Goal: Information Seeking & Learning: Learn about a topic

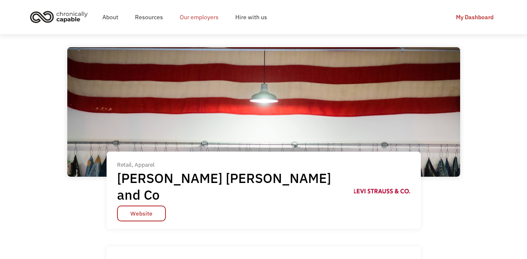
click at [189, 16] on link "Our employers" at bounding box center [199, 17] width 56 height 27
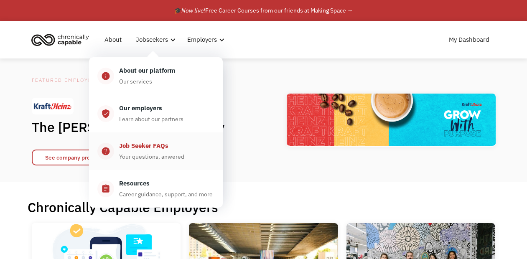
click at [165, 149] on div "Job Seeker FAQs" at bounding box center [143, 146] width 49 height 10
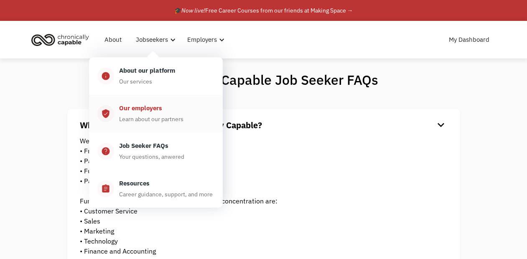
click at [158, 110] on div "Our employers" at bounding box center [140, 108] width 43 height 10
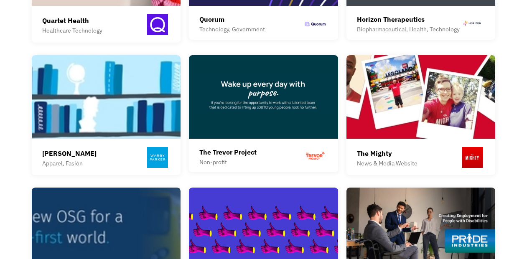
scroll to position [707, 0]
click at [266, 147] on div "The Trevor Project Non-profit" at bounding box center [263, 157] width 128 height 20
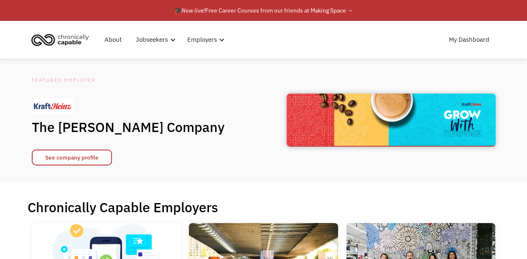
scroll to position [0, 0]
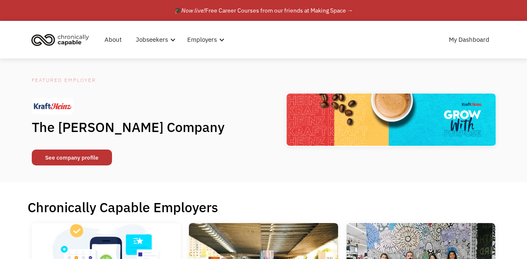
click at [95, 159] on link "See company profile" at bounding box center [72, 158] width 80 height 16
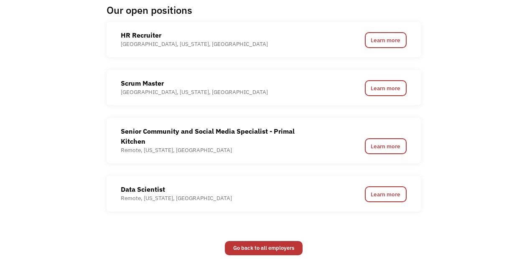
scroll to position [641, 0]
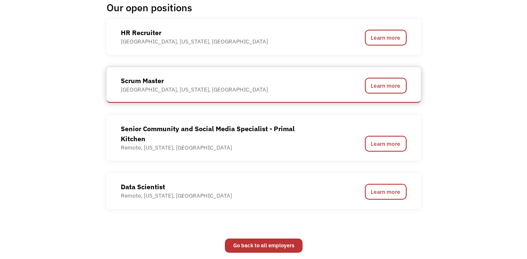
click at [152, 86] on div "Chicago, Illinois, United States of America" at bounding box center [194, 90] width 147 height 8
click at [389, 85] on link "Learn more" at bounding box center [386, 86] width 42 height 16
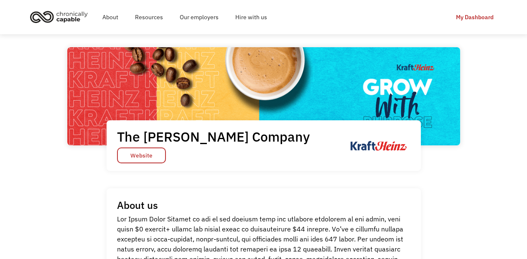
scroll to position [0, 0]
click at [102, 16] on link "About" at bounding box center [110, 17] width 33 height 27
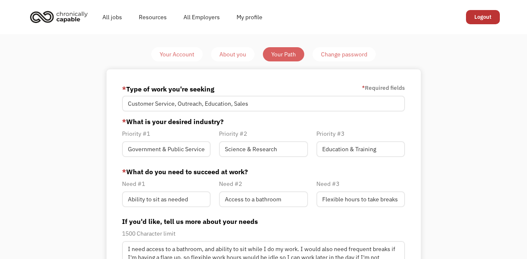
scroll to position [8, 0]
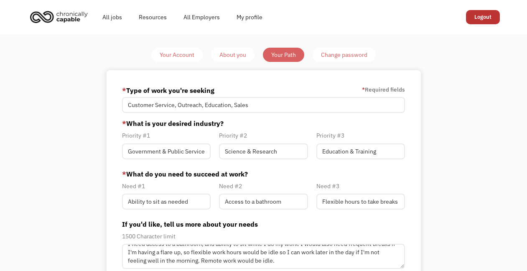
click at [74, 20] on img "home" at bounding box center [59, 17] width 63 height 18
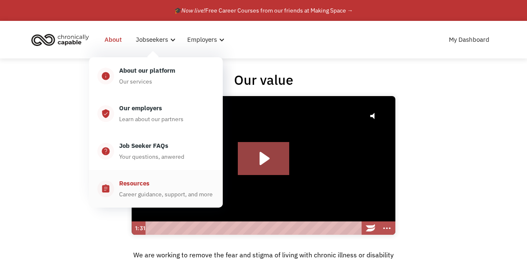
click at [149, 187] on div "Resources" at bounding box center [134, 184] width 31 height 10
